Goal: Information Seeking & Learning: Learn about a topic

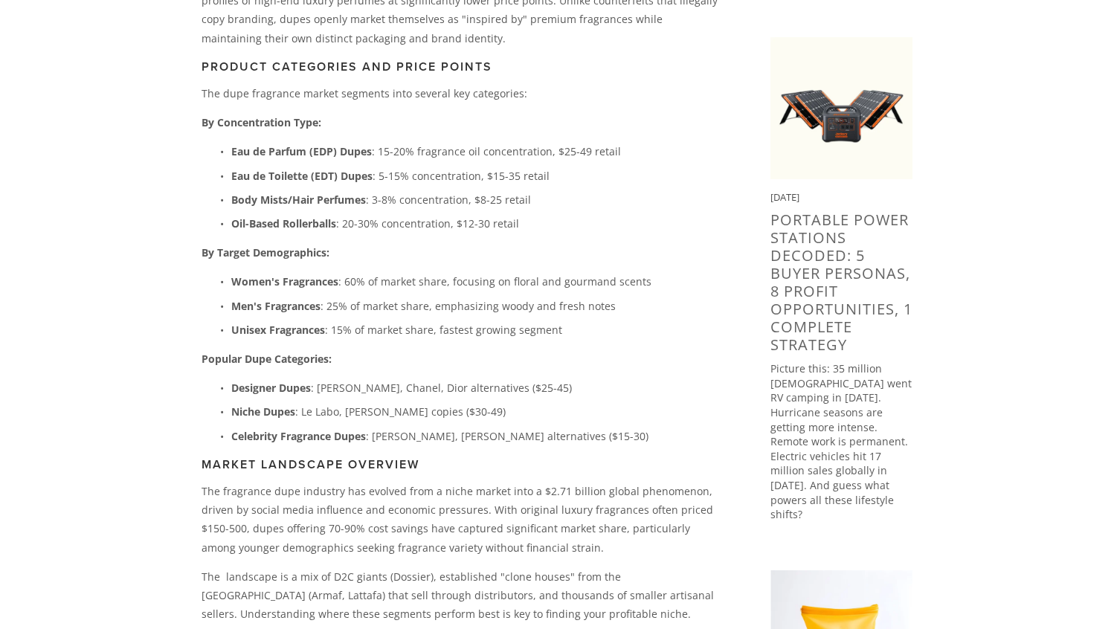
scroll to position [713, 0]
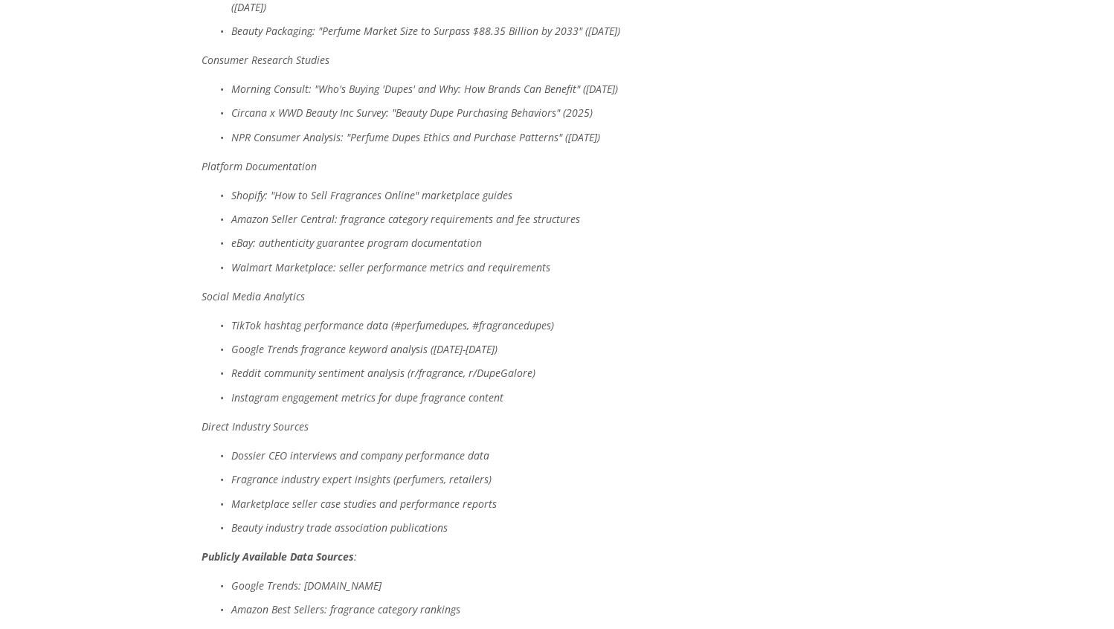
scroll to position [6783, 0]
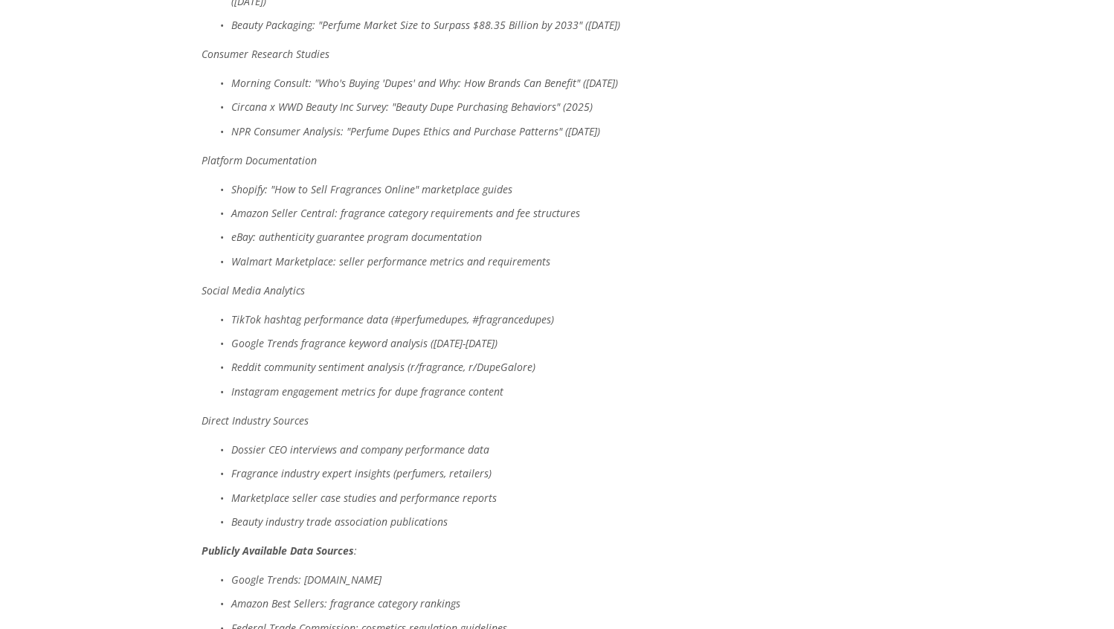
drag, startPoint x: 285, startPoint y: 302, endPoint x: 232, endPoint y: 283, distance: 56.3
copy em "Luxury Society: "The Scent of Luxury: How Inflation and Social Media are Reshap…"
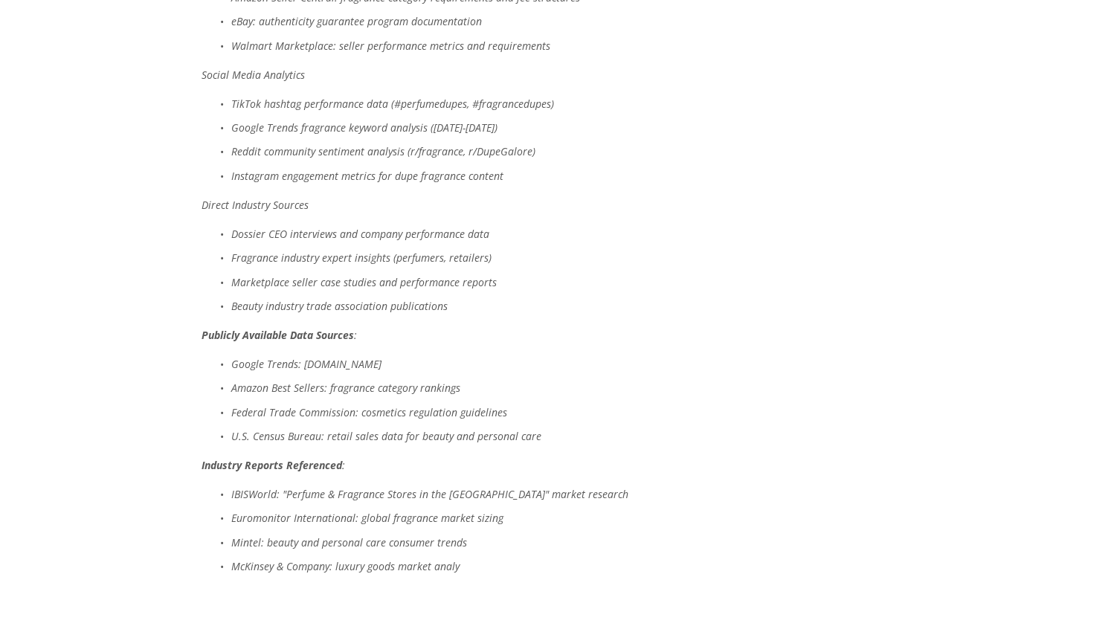
scroll to position [7000, 0]
drag, startPoint x: 513, startPoint y: 271, endPoint x: 232, endPoint y: 266, distance: 280.5
copy em "Shopify: "How to Sell Fragrances Online" marketplace guides"
